Goal: Task Accomplishment & Management: Manage account settings

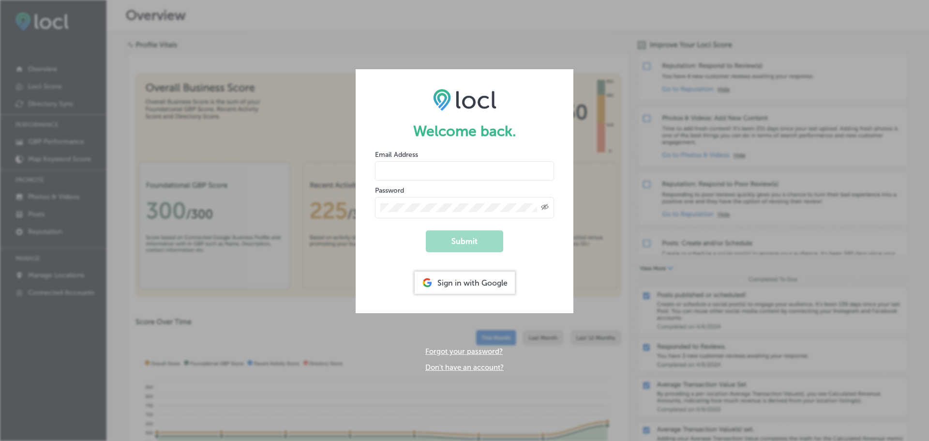
click at [424, 190] on form "Welcome back. Email Address Password Created with Sketch. Submit Sign in with G…" at bounding box center [465, 191] width 218 height 244
click at [423, 180] on input "email" at bounding box center [464, 170] width 179 height 19
type input "dms@n-compass.biz"
click at [471, 244] on button "Submit" at bounding box center [464, 241] width 77 height 22
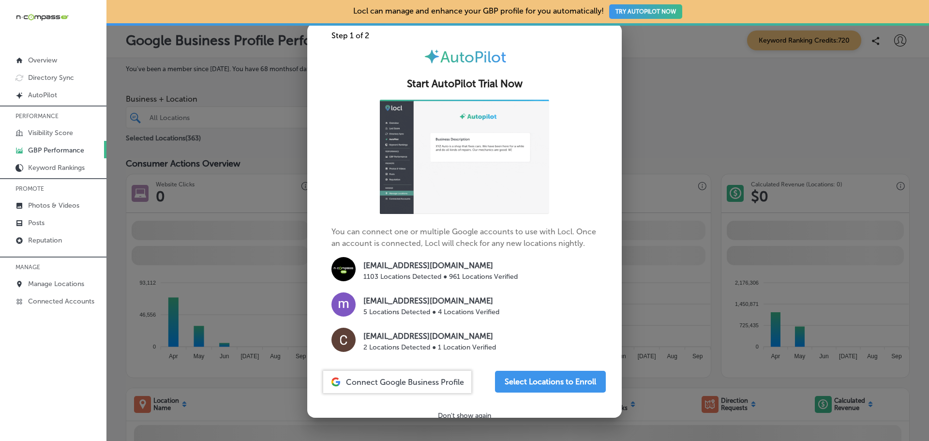
scroll to position [21, 0]
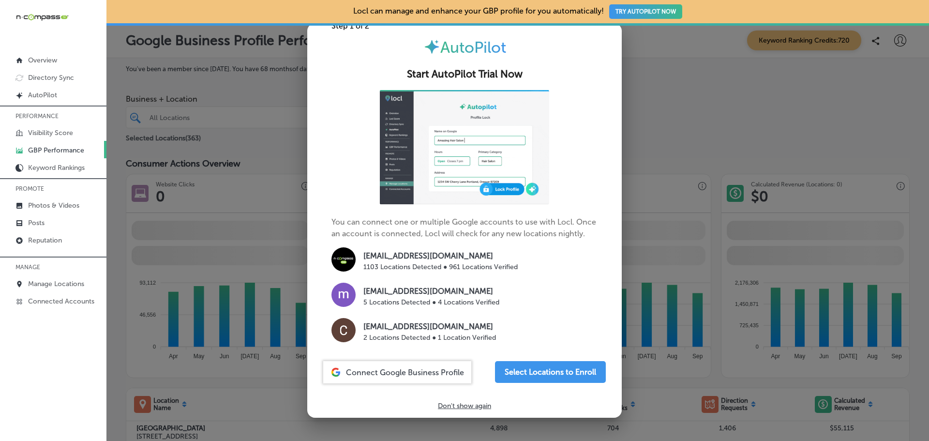
click at [394, 257] on p "ncompassmedia@gmail.com" at bounding box center [440, 256] width 154 height 12
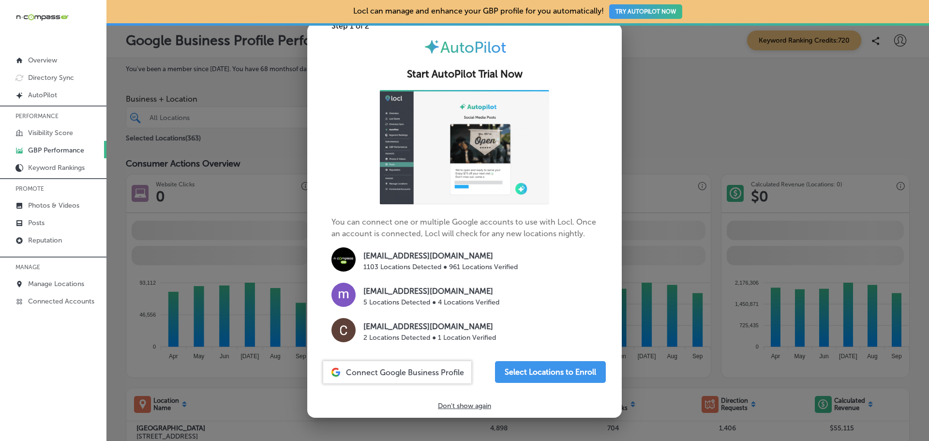
click at [446, 252] on p "ncompassmedia@gmail.com" at bounding box center [440, 256] width 154 height 12
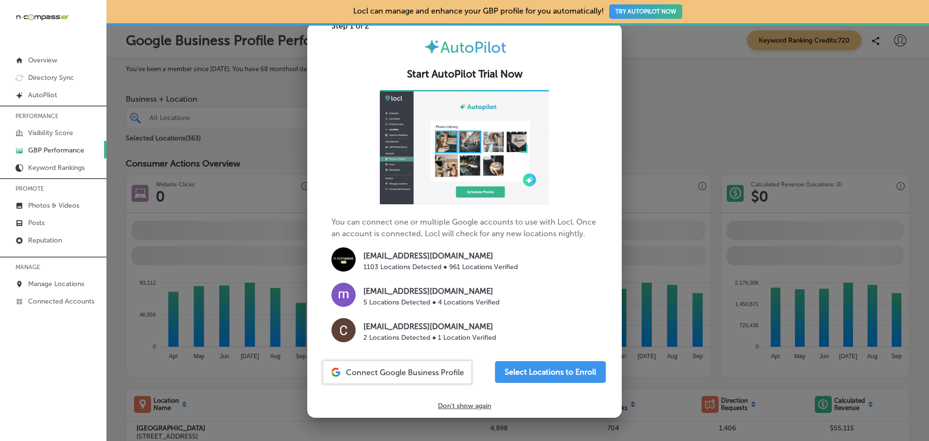
click at [401, 369] on span "Connect Google Business Profile" at bounding box center [405, 372] width 118 height 9
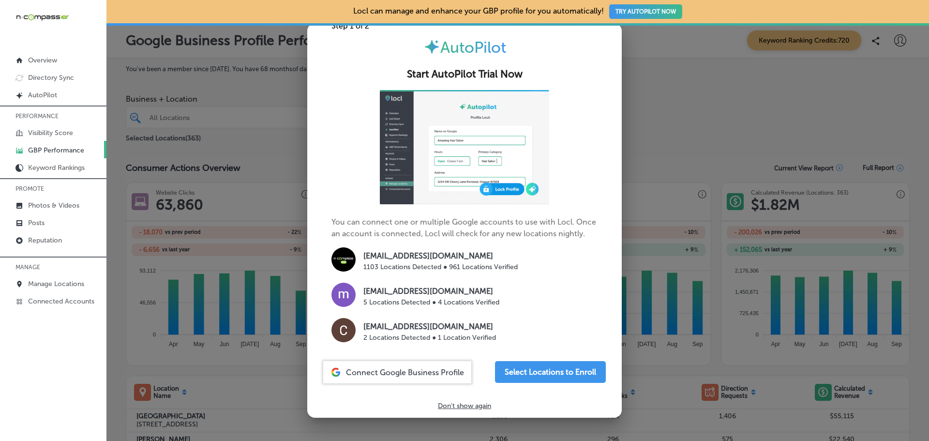
click at [476, 407] on p "Don't show again" at bounding box center [464, 405] width 53 height 8
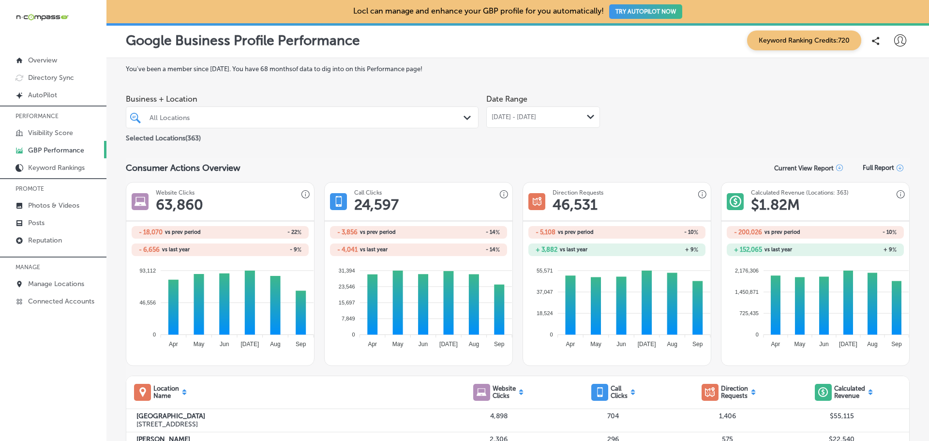
scroll to position [54, 0]
drag, startPoint x: 137, startPoint y: 211, endPoint x: 106, endPoint y: 145, distance: 72.9
click at [43, 71] on div "Overview Directory Sync Created by potrace 1.10, written by Peter Selinger 2001…" at bounding box center [53, 180] width 106 height 258
click at [41, 64] on p "Overview" at bounding box center [42, 60] width 29 height 8
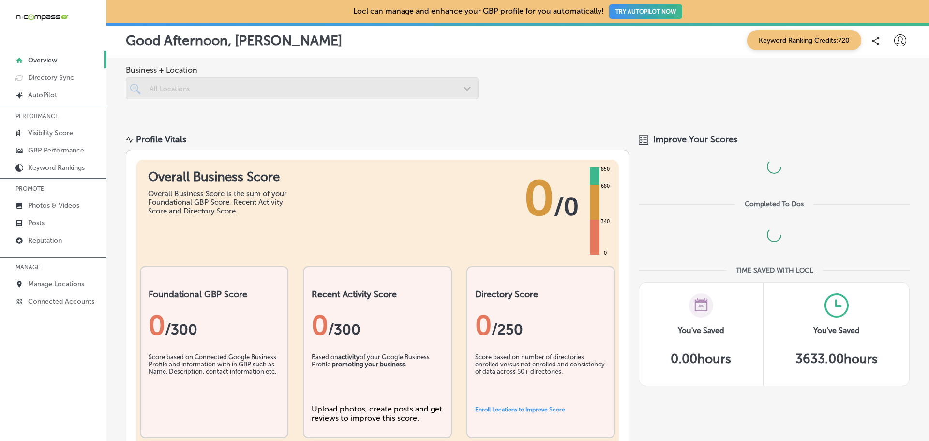
click at [346, 95] on div at bounding box center [302, 88] width 353 height 22
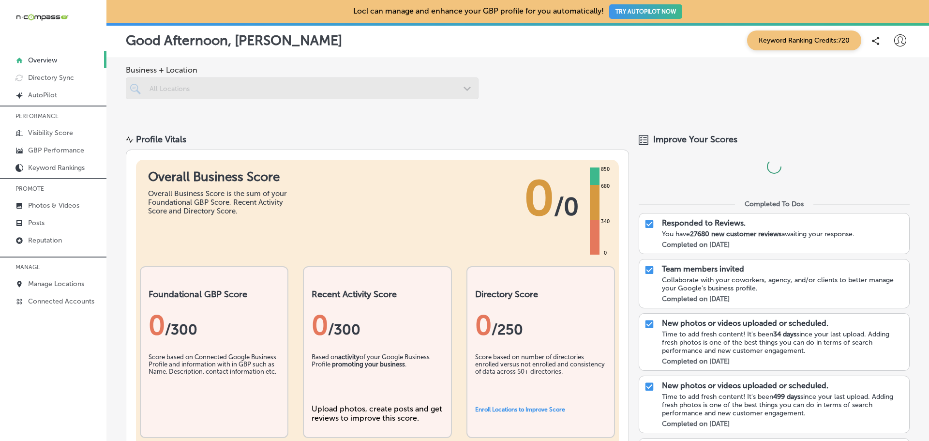
click at [256, 41] on p "Good Afternoon, John" at bounding box center [234, 40] width 216 height 16
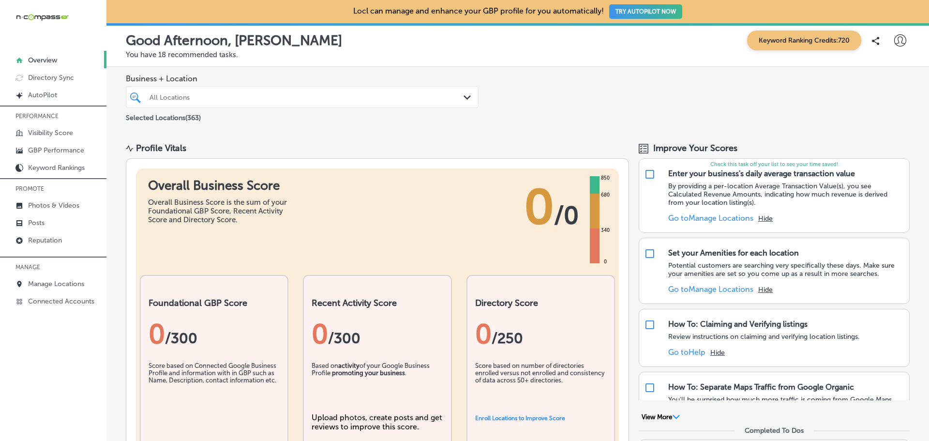
click at [266, 44] on p "Good Afternoon, John" at bounding box center [234, 40] width 216 height 16
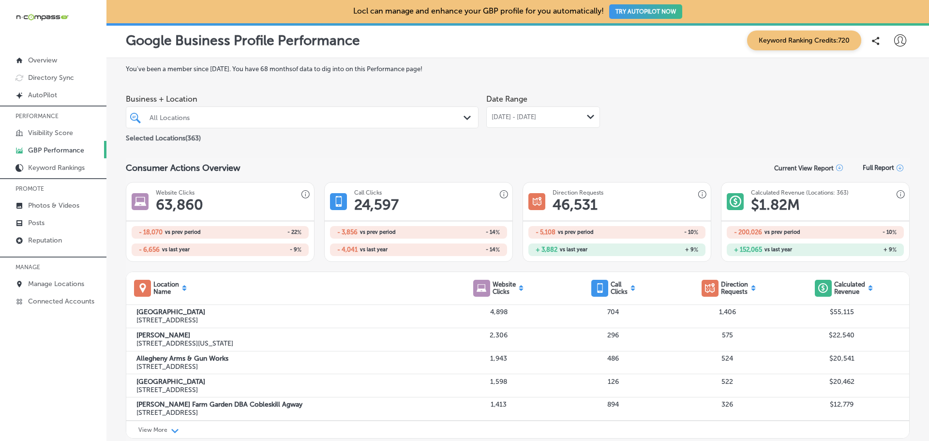
click at [0, 0] on icon at bounding box center [0, 0] width 0 height 0
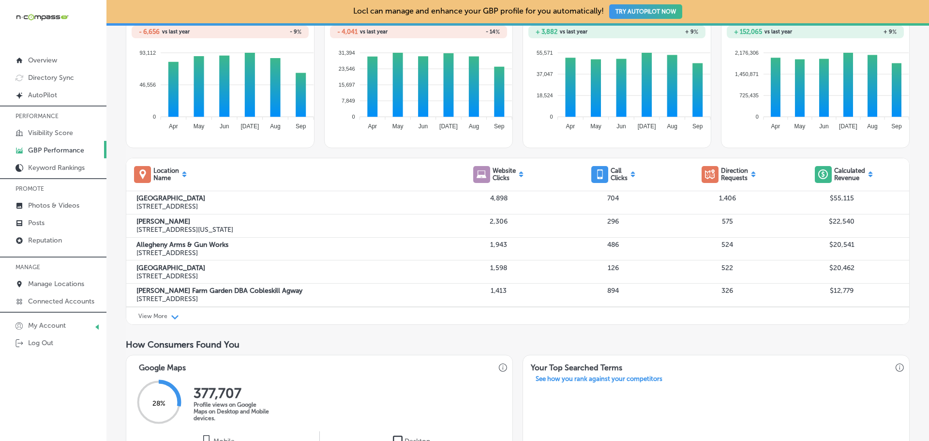
scroll to position [97, 0]
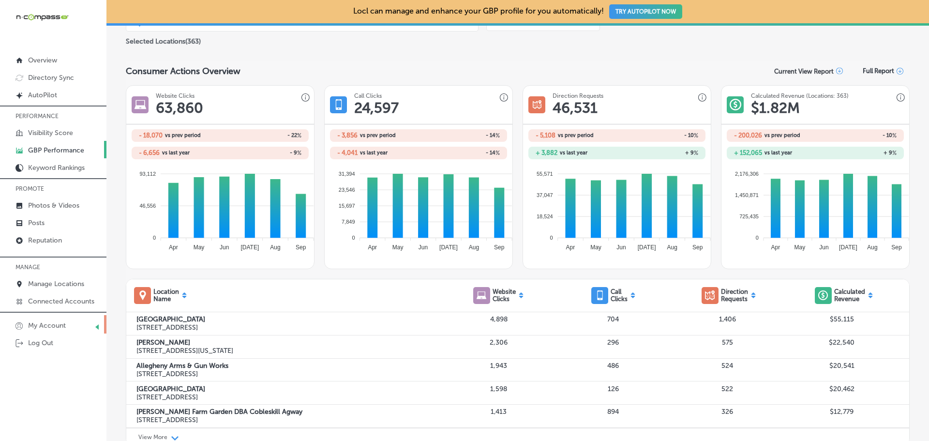
click at [57, 322] on p "My Account" at bounding box center [47, 325] width 38 height 8
select select "US"
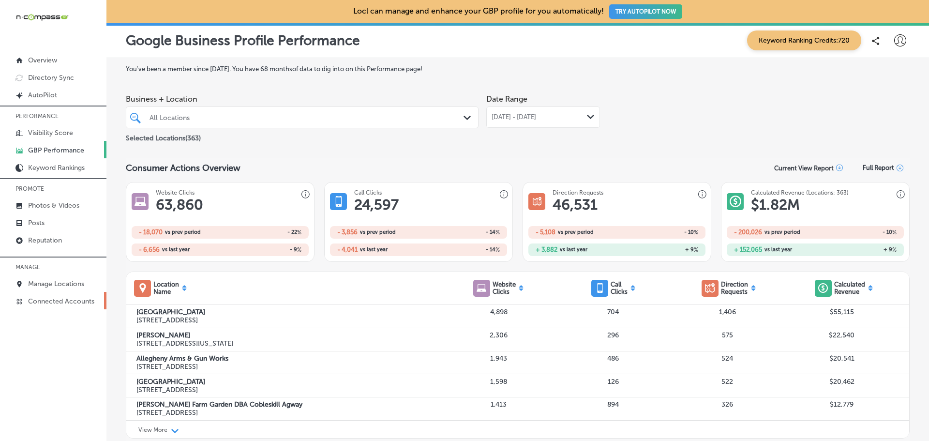
click at [51, 301] on p "Connected Accounts" at bounding box center [61, 301] width 66 height 8
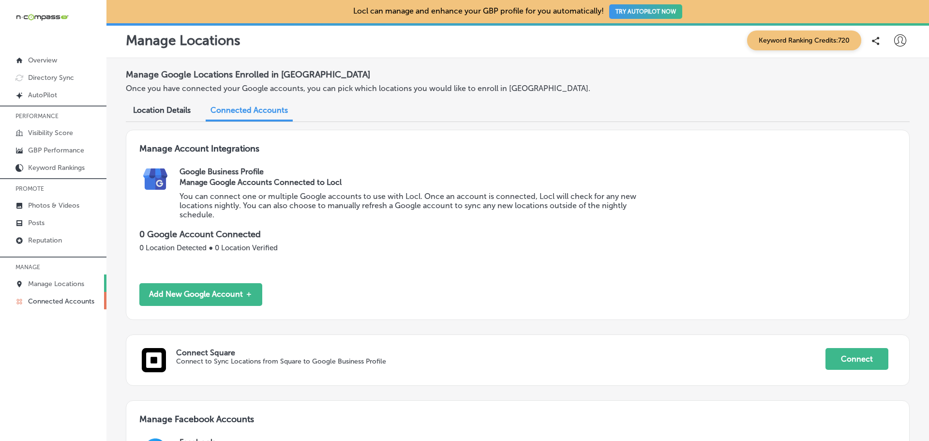
click at [44, 280] on p "Manage Locations" at bounding box center [56, 284] width 56 height 8
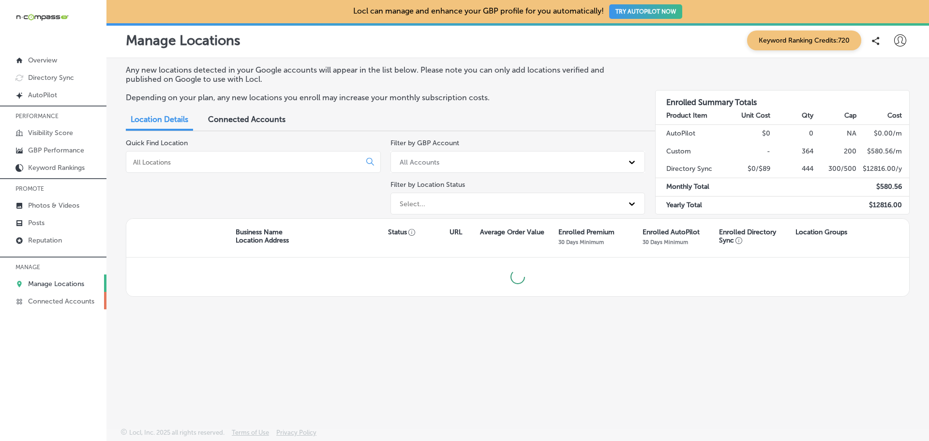
click at [50, 299] on p "Connected Accounts" at bounding box center [61, 301] width 66 height 8
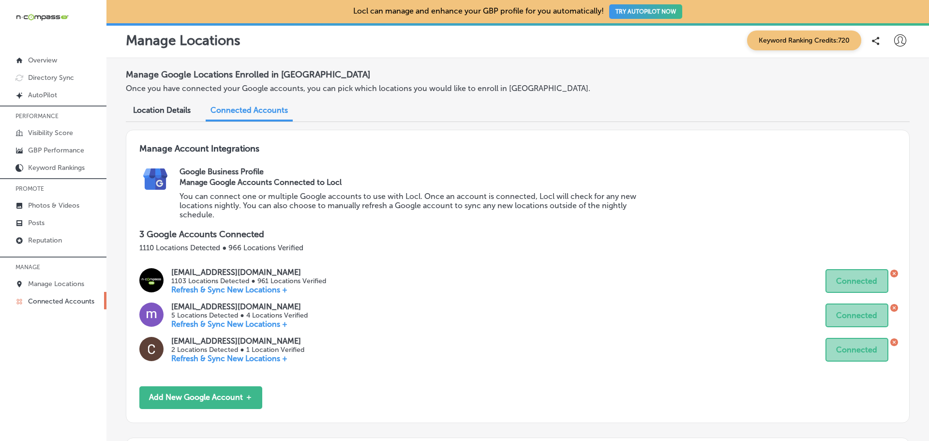
click at [894, 41] on icon at bounding box center [900, 40] width 12 height 12
click at [885, 124] on p "Log Out" at bounding box center [878, 125] width 29 height 12
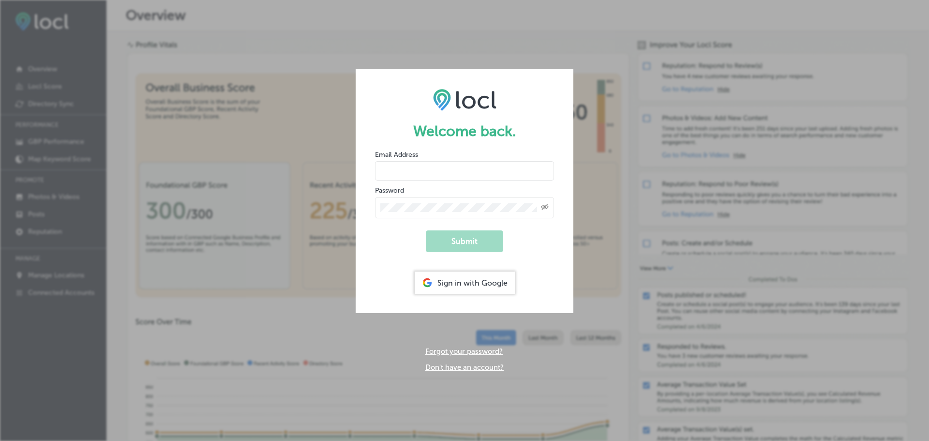
click at [431, 180] on input "email" at bounding box center [464, 170] width 179 height 19
type input "[EMAIL_ADDRESS][DOMAIN_NAME]"
click at [457, 271] on div "Sign in with Google" at bounding box center [465, 282] width 100 height 22
click at [419, 175] on input "email" at bounding box center [464, 170] width 179 height 19
type input "[EMAIL_ADDRESS][DOMAIN_NAME]"
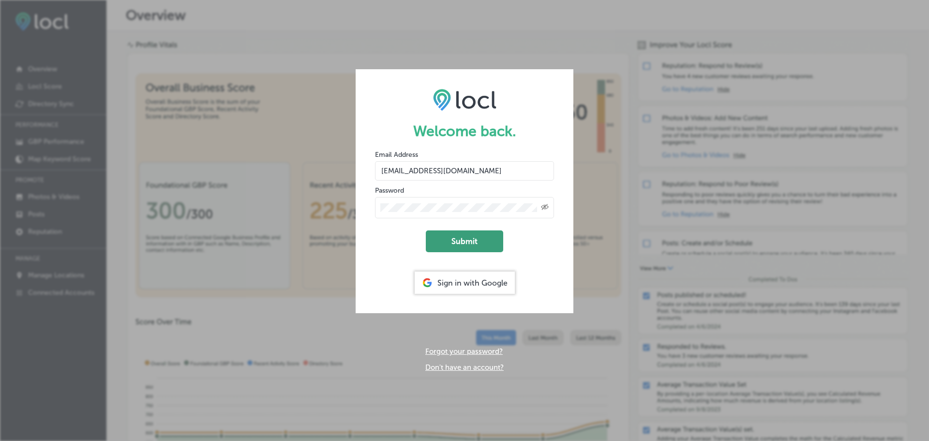
click at [460, 239] on button "Submit" at bounding box center [464, 241] width 77 height 22
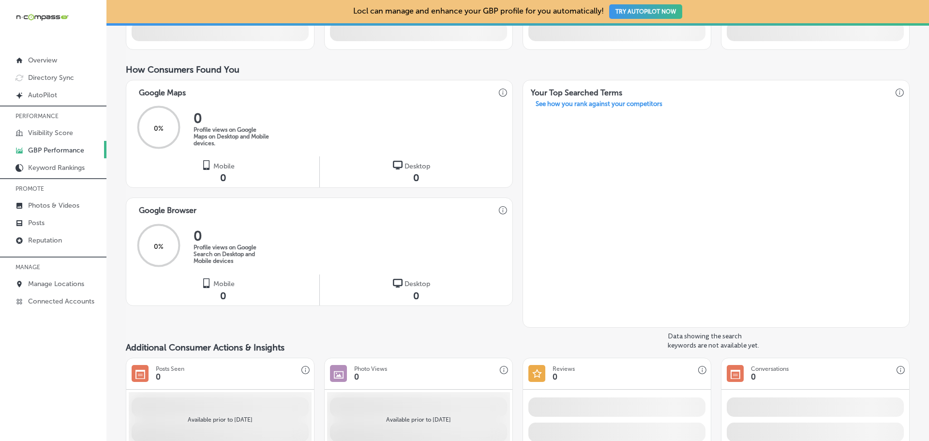
scroll to position [242, 0]
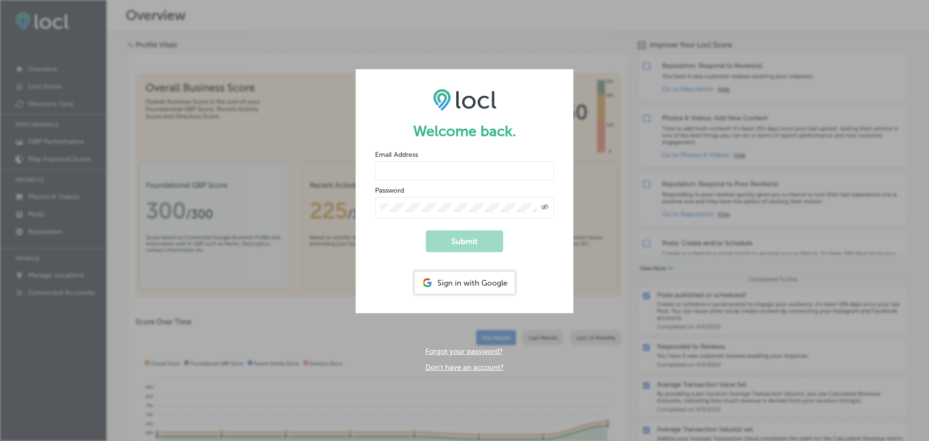
click at [417, 176] on input "email" at bounding box center [464, 170] width 179 height 19
type input "[EMAIL_ADDRESS][DOMAIN_NAME]"
click at [469, 242] on button "Submit" at bounding box center [464, 241] width 77 height 22
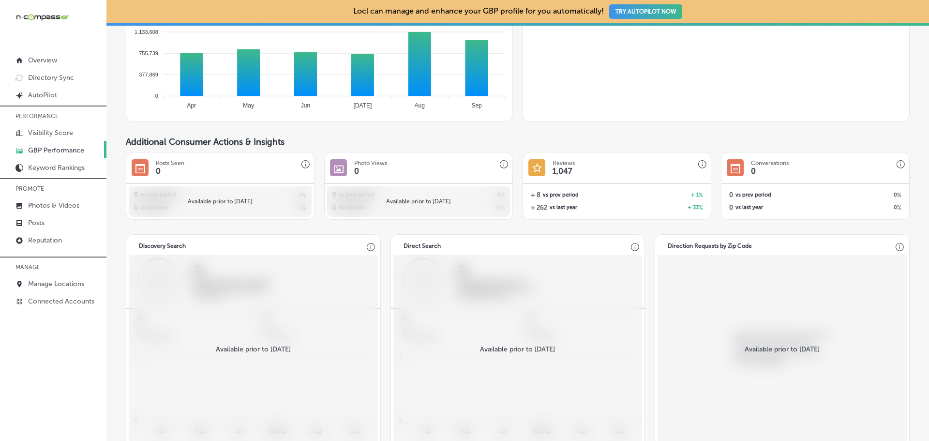
scroll to position [1053, 0]
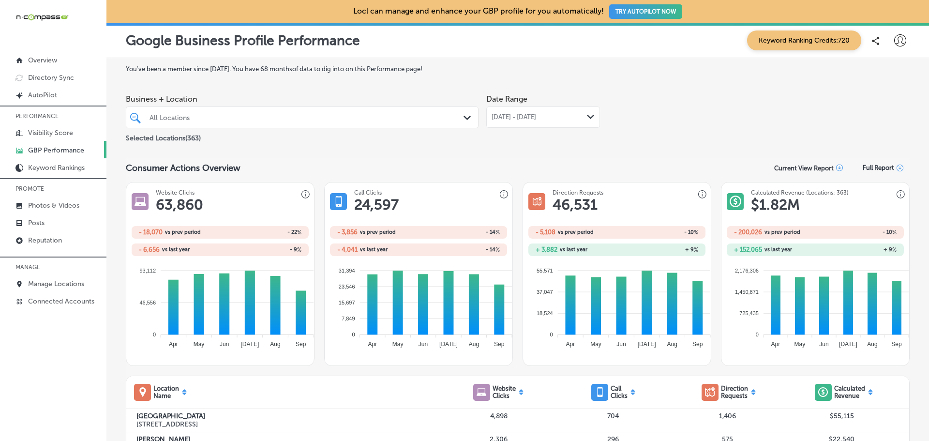
scroll to position [145, 0]
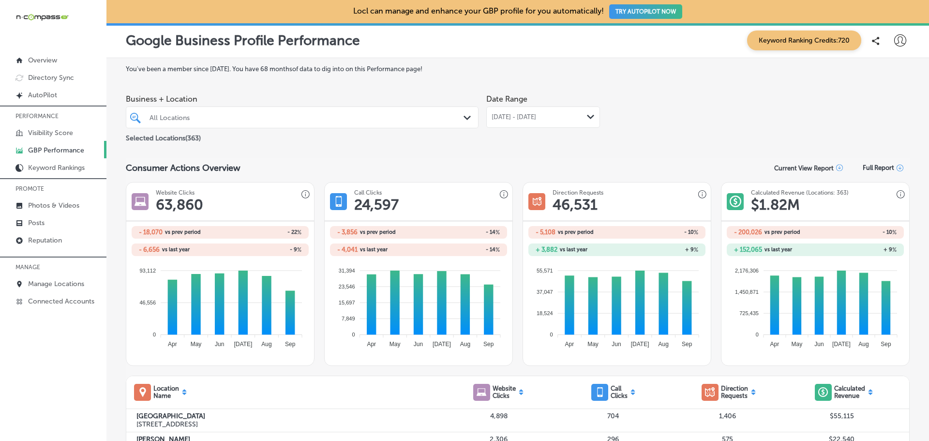
click at [894, 40] on icon at bounding box center [900, 40] width 12 height 12
